Goal: Task Accomplishment & Management: Manage account settings

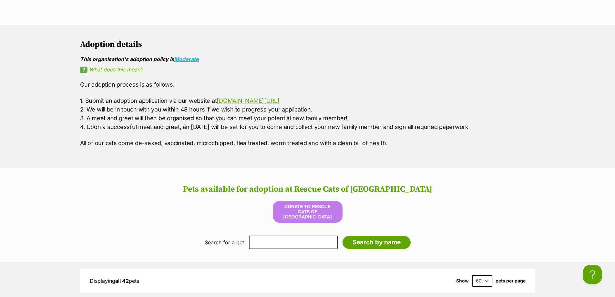
scroll to position [774, 0]
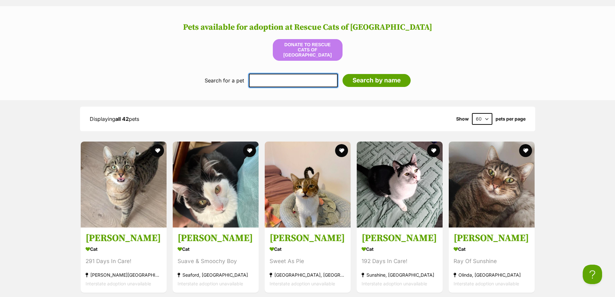
drag, startPoint x: 298, startPoint y: 78, endPoint x: 295, endPoint y: 79, distance: 3.3
click at [297, 78] on input "text" at bounding box center [293, 81] width 89 height 14
type input "clara"
click at [342, 74] on input "Search by name" at bounding box center [376, 80] width 68 height 13
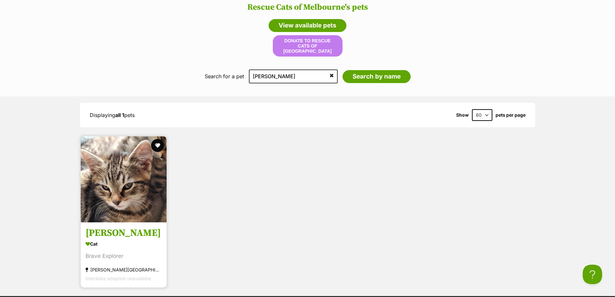
click at [108, 165] on img at bounding box center [124, 179] width 86 height 86
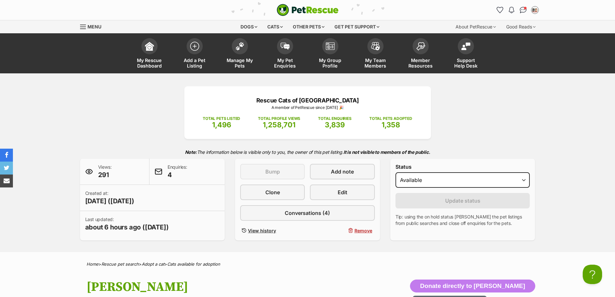
select select "on_hold"
click at [395, 172] on select "Draft - not available as listing has enquires Available On hold Adopted" at bounding box center [462, 179] width 135 height 15
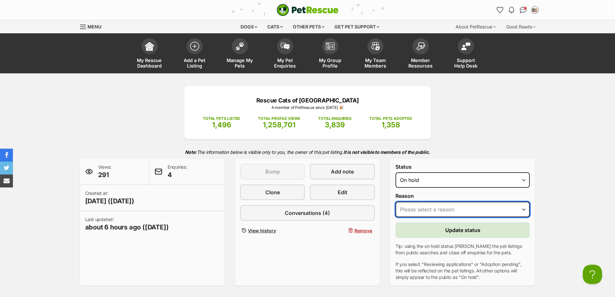
drag, startPoint x: 436, startPoint y: 211, endPoint x: 436, endPoint y: 217, distance: 5.8
click at [436, 211] on select "Please select a reason Medical reasons Reviewing applications Adoption pending …" at bounding box center [462, 208] width 135 height 15
select select "adoption_pending"
click at [395, 201] on select "Please select a reason Medical reasons Reviewing applications Adoption pending …" at bounding box center [462, 208] width 135 height 15
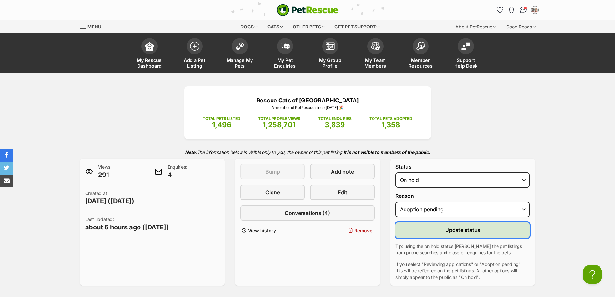
click at [448, 230] on span "Update status" at bounding box center [462, 230] width 35 height 8
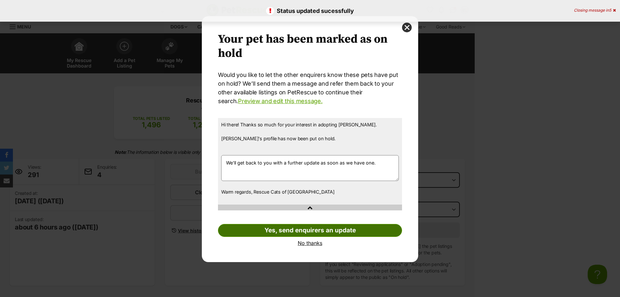
click at [315, 228] on link "Yes, send enquirers an update" at bounding box center [310, 230] width 184 height 13
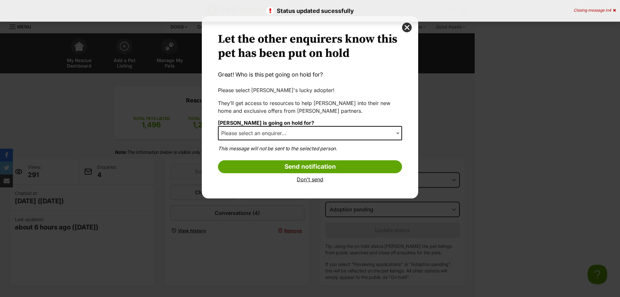
click at [295, 137] on span "Please select an enquirer..." at bounding box center [310, 133] width 184 height 14
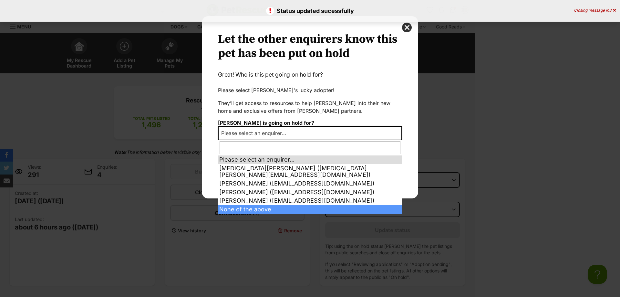
select select "other"
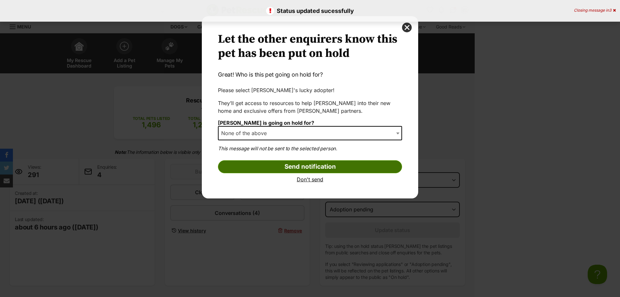
click at [281, 167] on input "Send notification" at bounding box center [310, 166] width 184 height 13
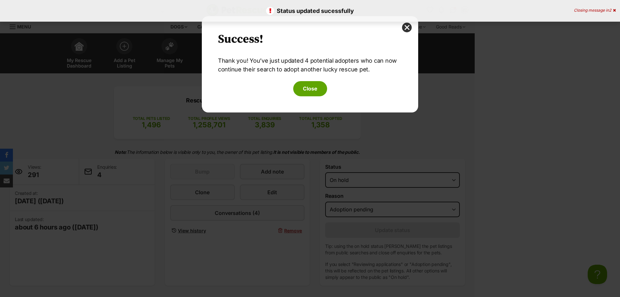
click at [310, 79] on div "Success! Success! Thank you! You’ve just updated 4 potential adopters who can n…" at bounding box center [310, 64] width 184 height 64
click at [317, 93] on button "Close" at bounding box center [310, 88] width 34 height 15
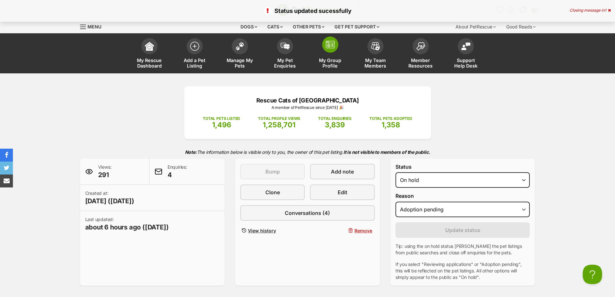
click at [308, 70] on link "My Group Profile" at bounding box center [330, 54] width 45 height 38
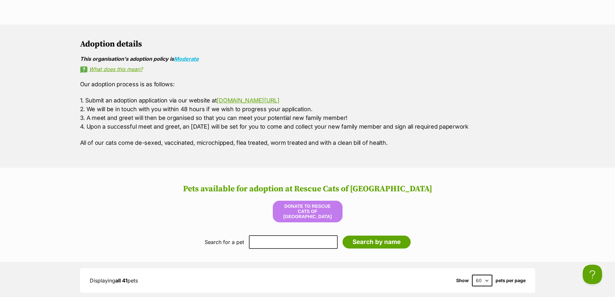
scroll to position [645, 0]
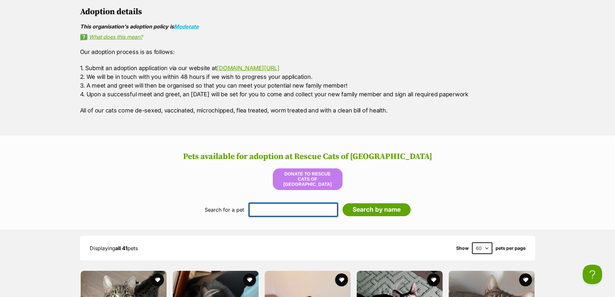
click at [288, 204] on input "text" at bounding box center [293, 210] width 89 height 14
type input "[US_STATE]"
click at [342, 203] on input "Search by name" at bounding box center [376, 209] width 68 height 13
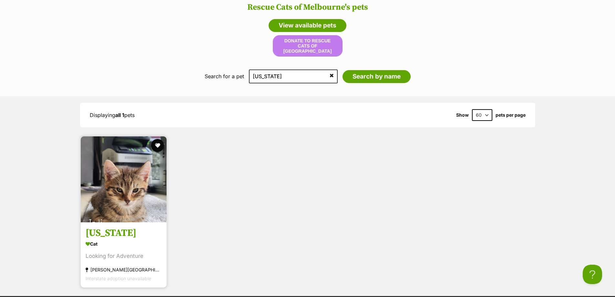
click at [133, 186] on img at bounding box center [124, 179] width 86 height 86
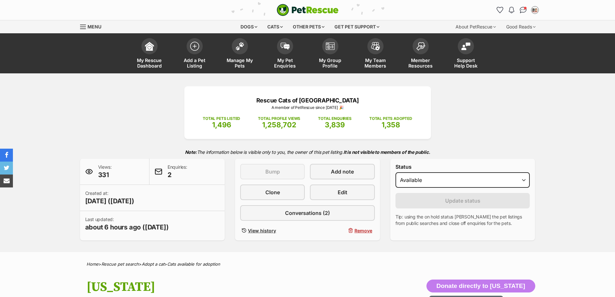
click at [463, 189] on form "Status Draft - not available as listing has enquires Available On hold Adopted …" at bounding box center [462, 195] width 135 height 63
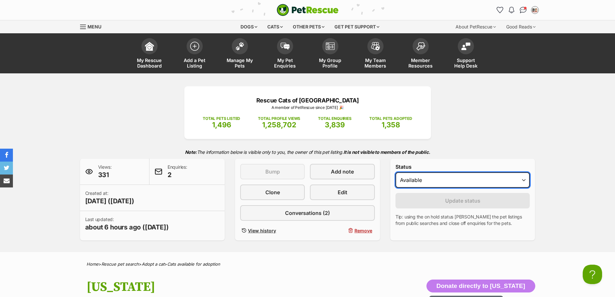
click at [442, 183] on select "Draft - not available as listing has enquires Available On hold Adopted" at bounding box center [462, 179] width 135 height 15
select select "on_hold"
click at [395, 172] on select "Draft - not available as listing has enquires Available On hold Adopted" at bounding box center [462, 179] width 135 height 15
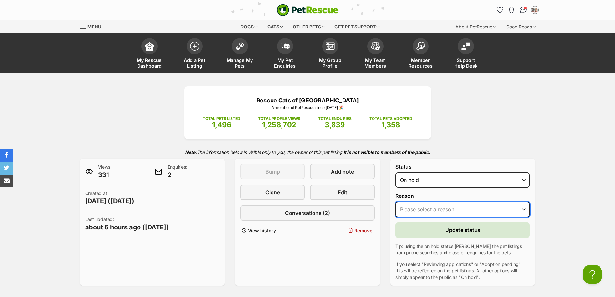
click at [440, 207] on select "Please select a reason Medical reasons Reviewing applications Adoption pending …" at bounding box center [462, 208] width 135 height 15
select select "adoption_pending"
click at [395, 201] on select "Please select a reason Medical reasons Reviewing applications Adoption pending …" at bounding box center [462, 208] width 135 height 15
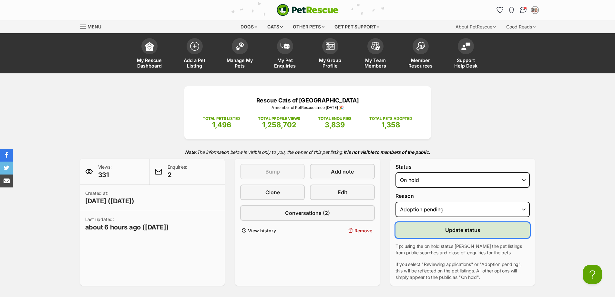
click at [438, 229] on button "Update status" at bounding box center [462, 229] width 135 height 15
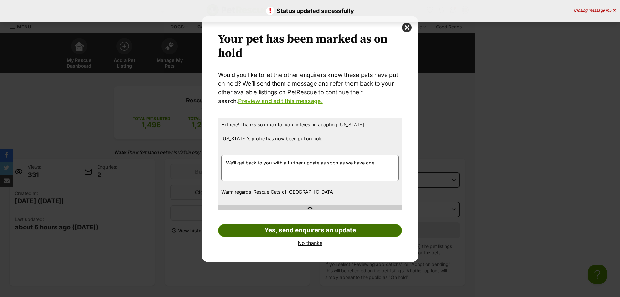
click at [342, 234] on link "Yes, send enquirers an update" at bounding box center [310, 230] width 184 height 13
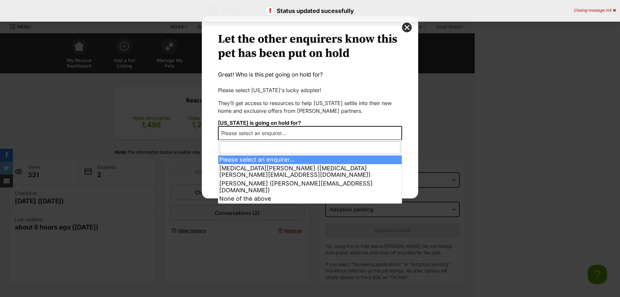
click at [313, 128] on span "Please select an enquirer..." at bounding box center [310, 133] width 184 height 14
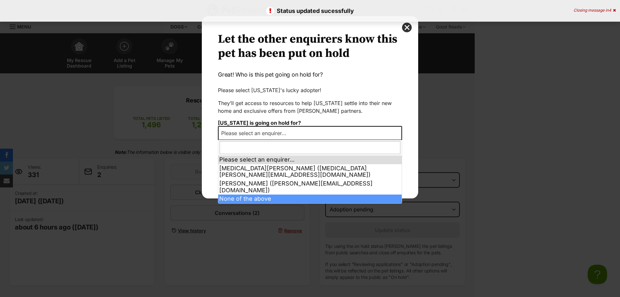
select select "other"
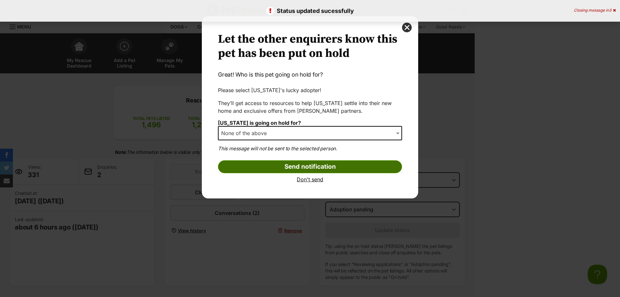
click at [281, 160] on input "Send notification" at bounding box center [310, 166] width 184 height 13
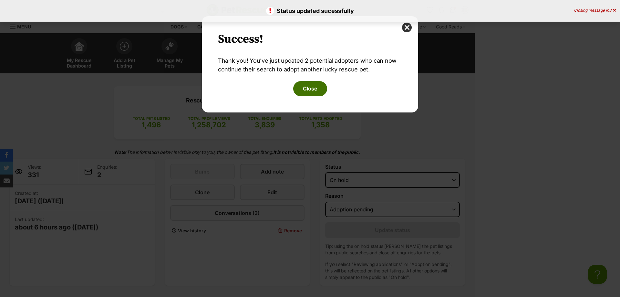
click at [310, 85] on button "Close" at bounding box center [310, 88] width 34 height 15
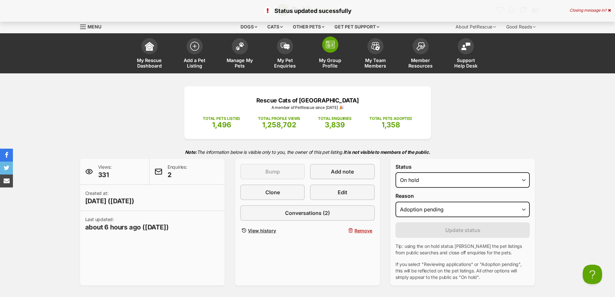
click at [334, 56] on link "My Group Profile" at bounding box center [330, 54] width 45 height 38
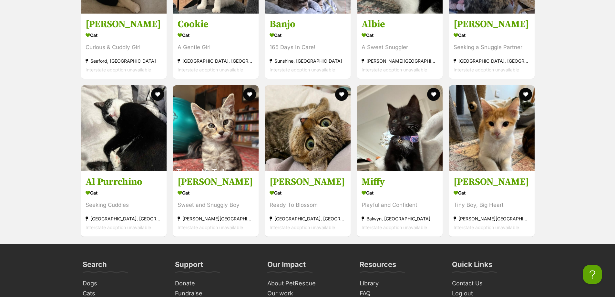
scroll to position [2065, 0]
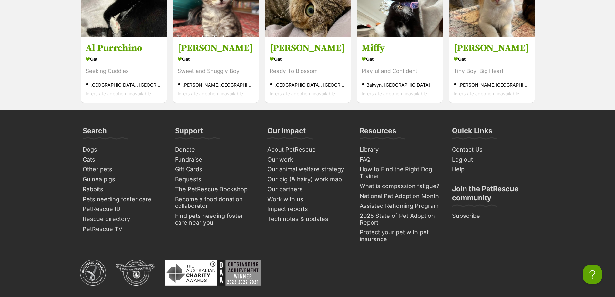
click at [612, 255] on footer "Search Dogs Cats Other pets Guinea pigs Rabbits Pets needing [PERSON_NAME] care…" at bounding box center [307, 275] width 615 height 330
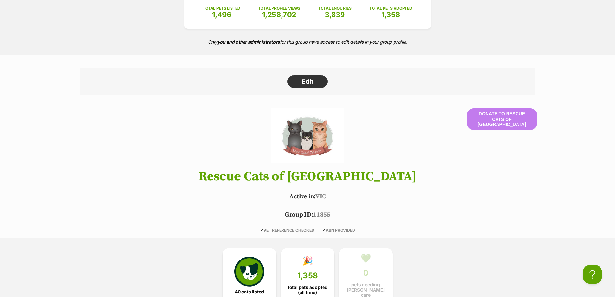
scroll to position [0, 0]
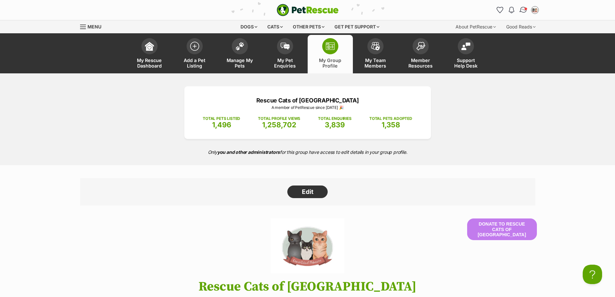
click at [521, 7] on img "Conversations" at bounding box center [523, 10] width 9 height 8
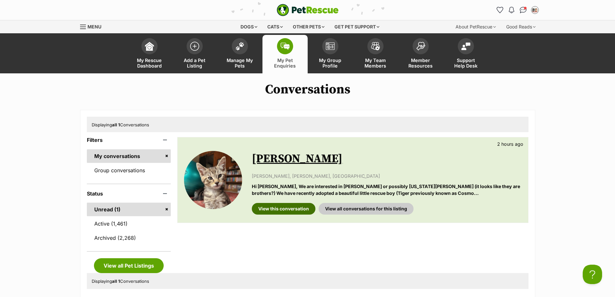
click at [272, 210] on link "View this conversation" at bounding box center [284, 209] width 64 height 12
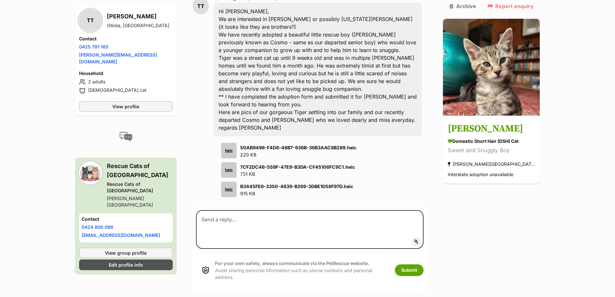
scroll to position [484, 0]
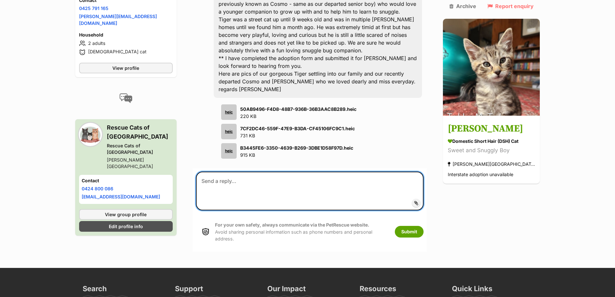
click at [268, 171] on textarea at bounding box center [310, 190] width 228 height 39
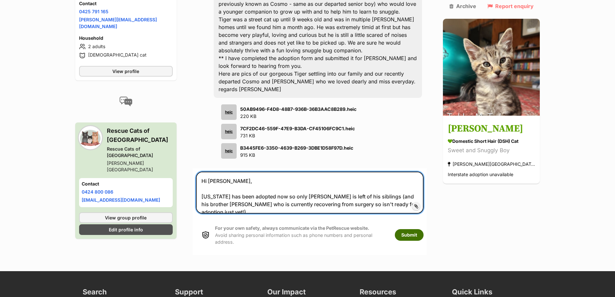
type textarea "Hi Tracey, Indiana has been adopted now so only Tabby is left of his siblings (…"
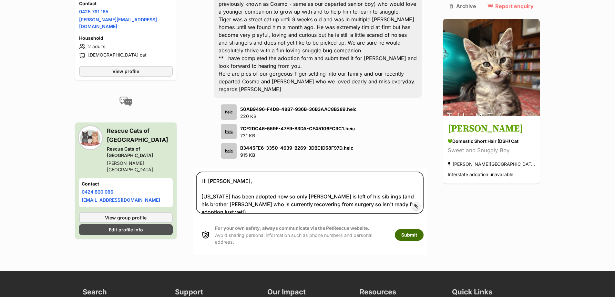
click at [423, 229] on button "Submit" at bounding box center [409, 235] width 29 height 12
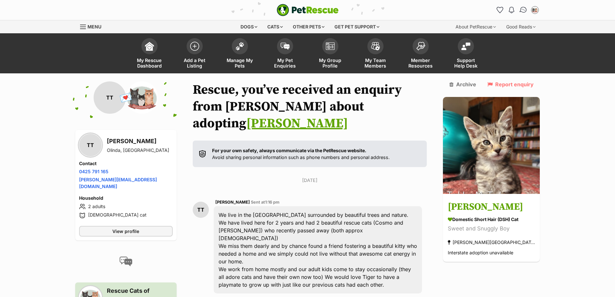
click at [525, 14] on link "Conversations" at bounding box center [522, 9] width 13 height 13
